Goal: Transaction & Acquisition: Purchase product/service

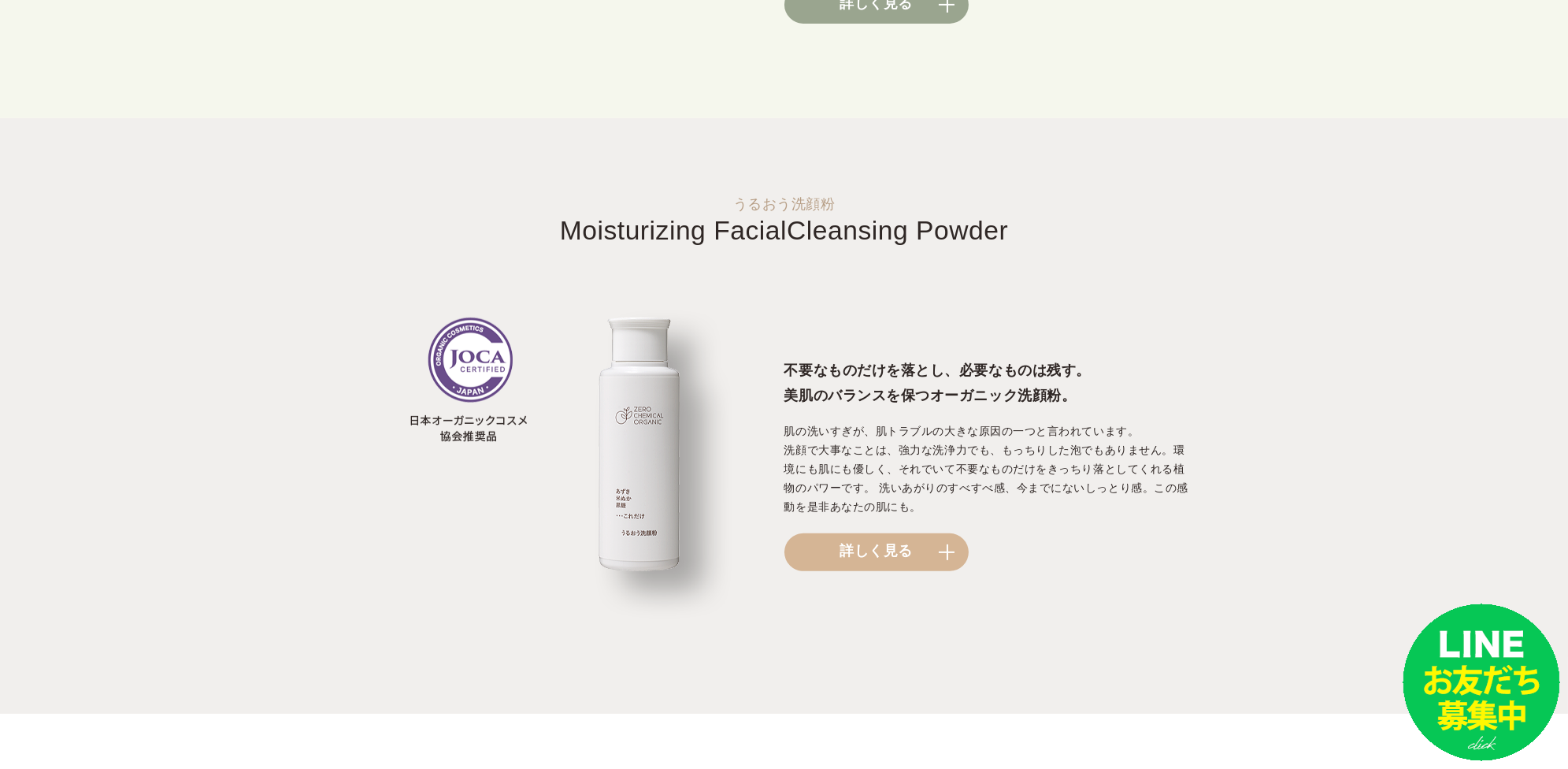
scroll to position [1575, 0]
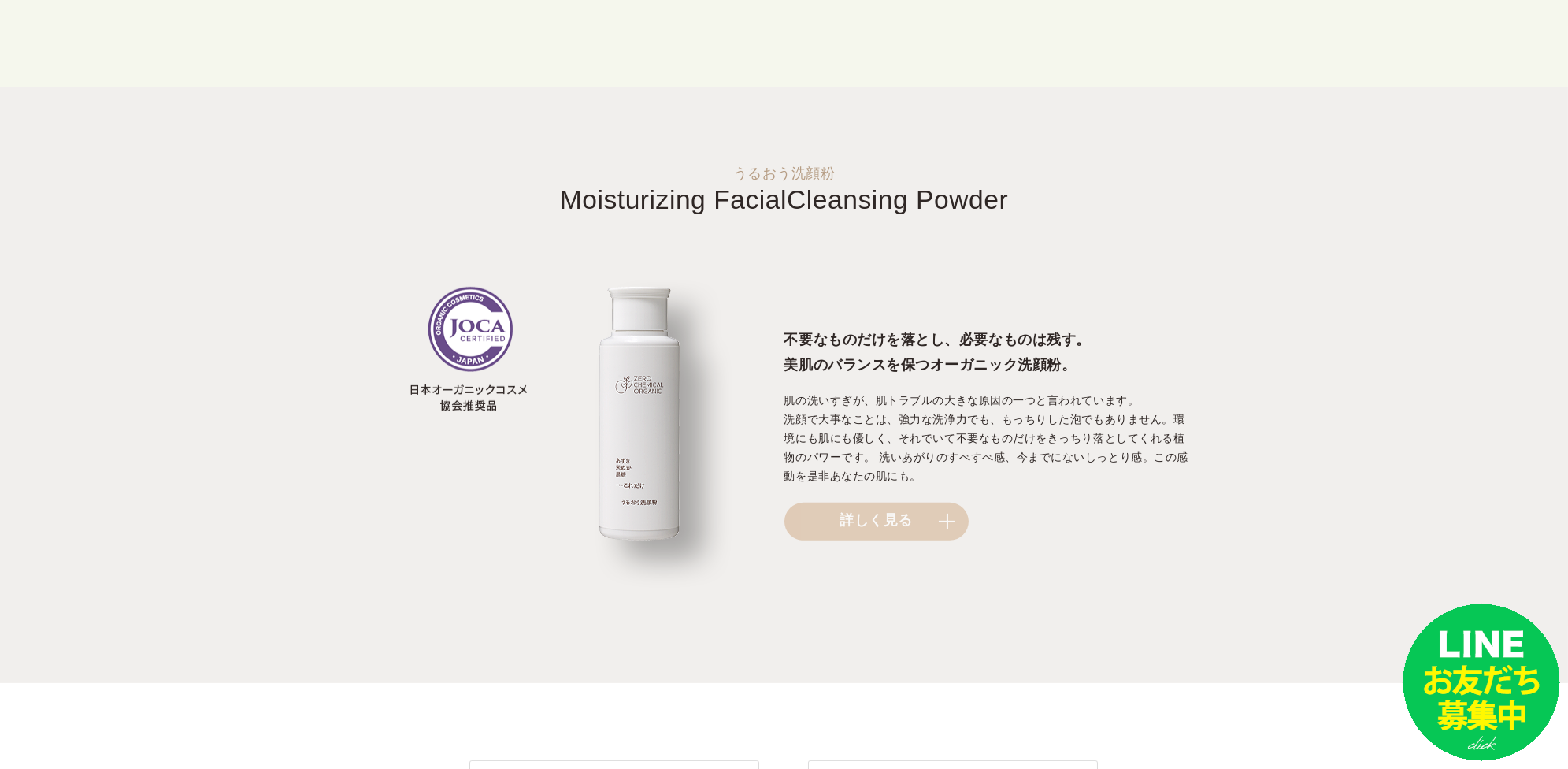
click at [834, 529] on link "詳しく見る" at bounding box center [876, 521] width 184 height 38
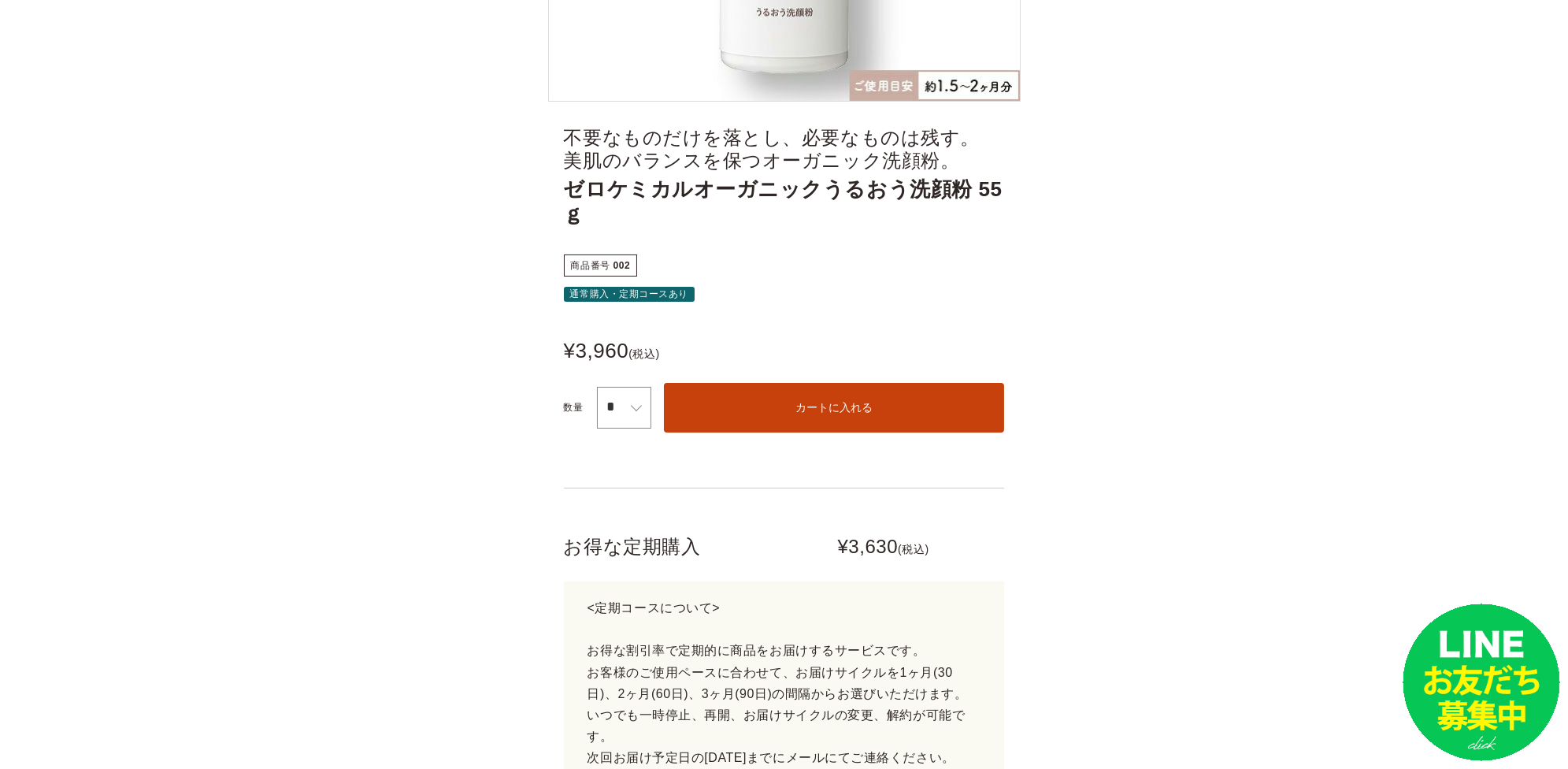
scroll to position [612, 0]
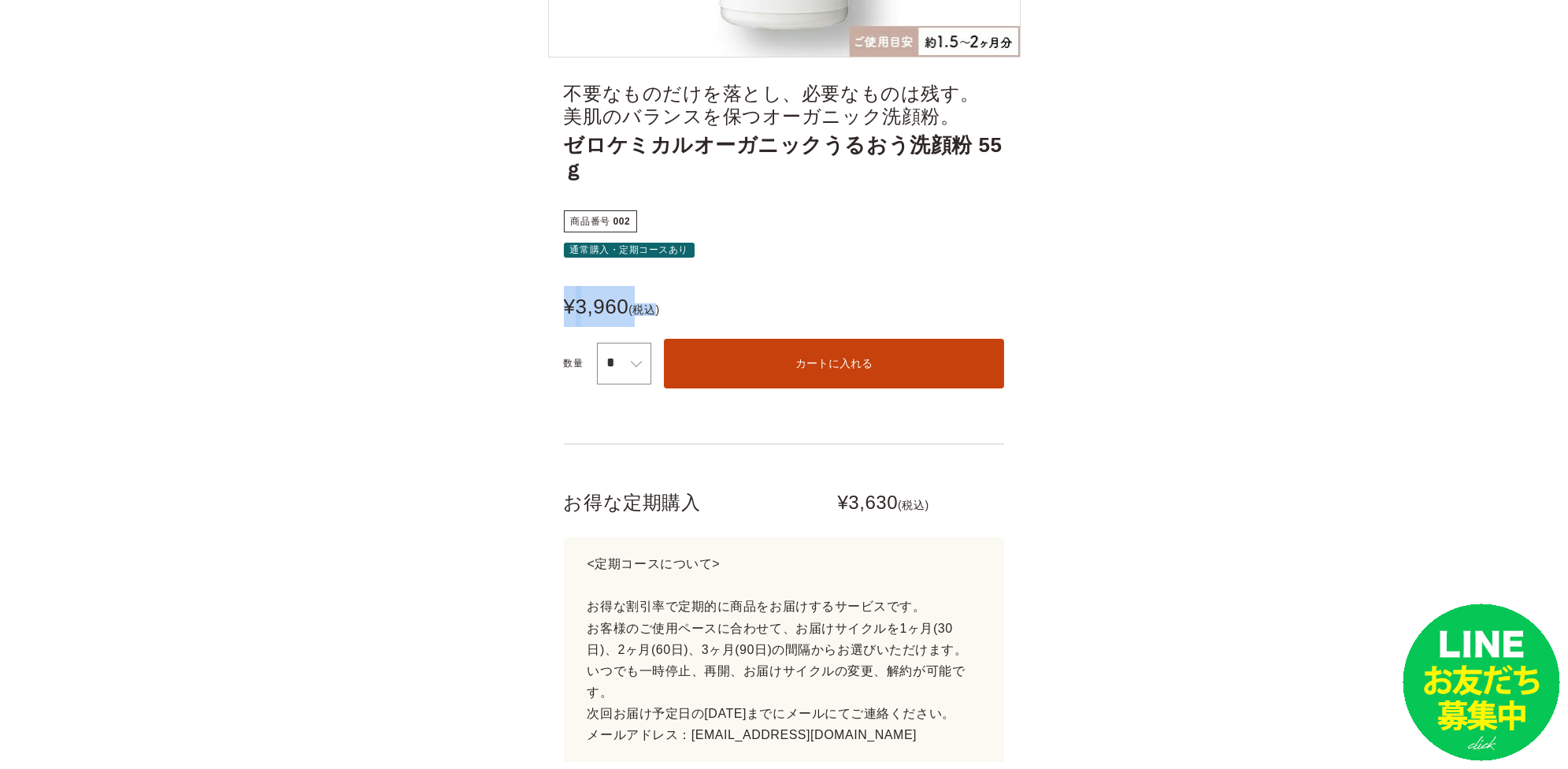
drag, startPoint x: 563, startPoint y: 277, endPoint x: 675, endPoint y: 289, distance: 112.6
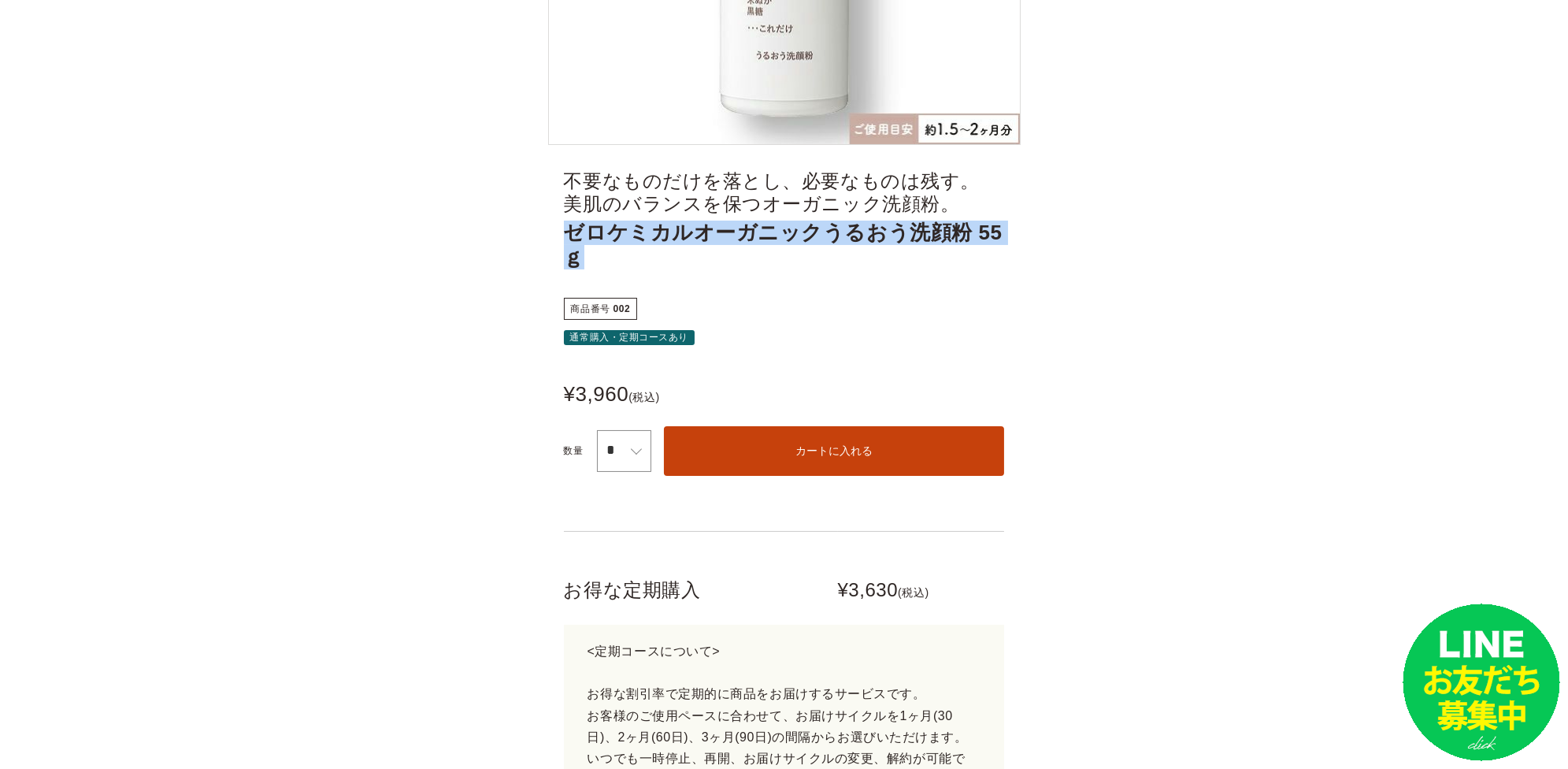
drag, startPoint x: 569, startPoint y: 237, endPoint x: 1004, endPoint y: 222, distance: 435.3
copy span "ゼロケミカルオーガニックうるおう洗顔粉 55ｇ"
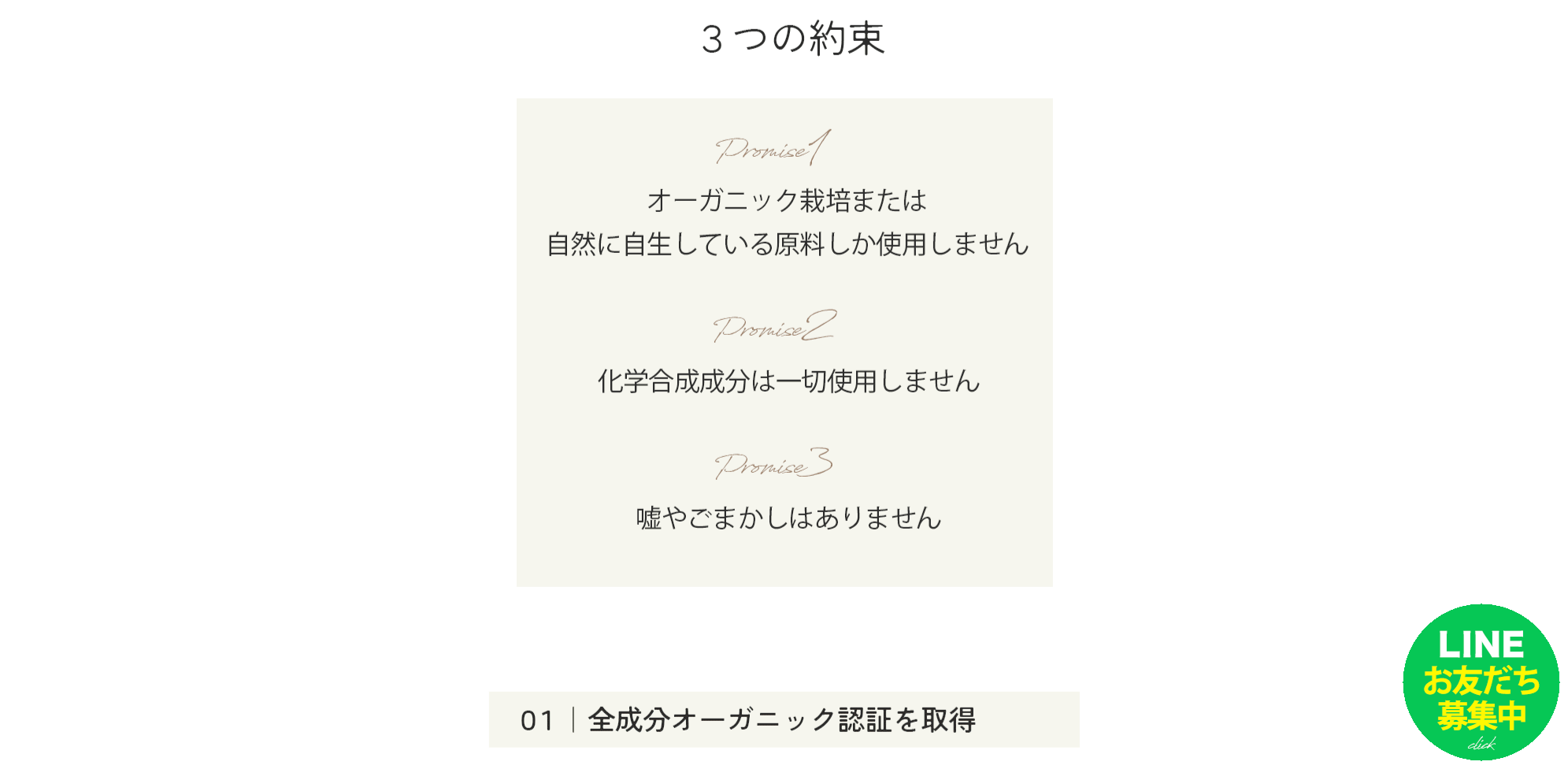
scroll to position [2887, 0]
